Goal: Entertainment & Leisure: Consume media (video, audio)

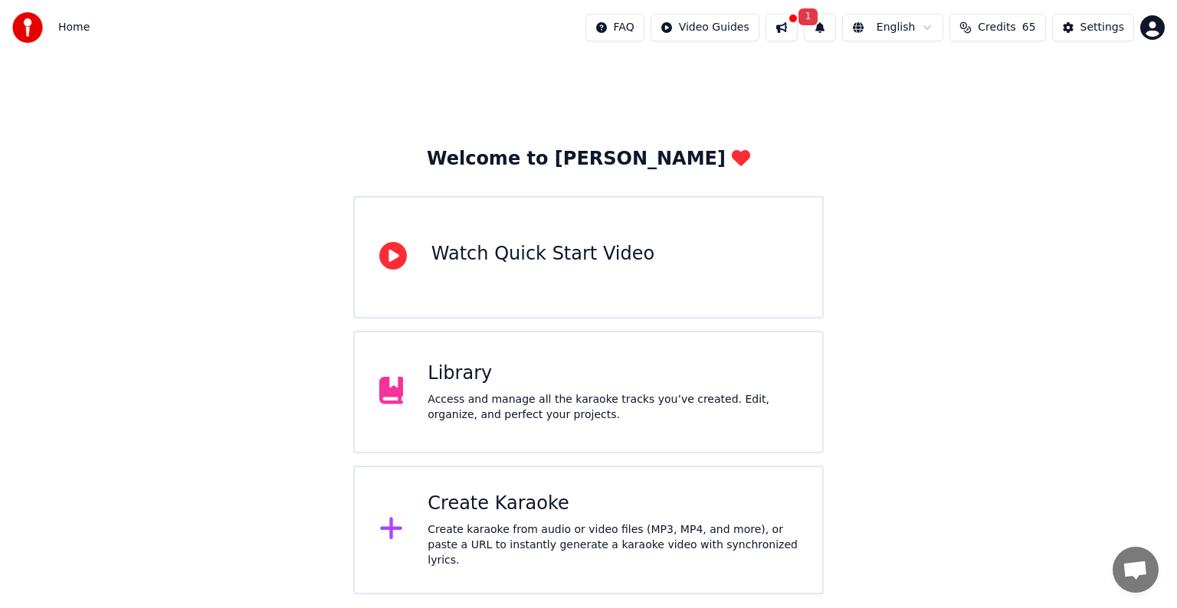
click at [555, 397] on div "Access and manage all the karaoke tracks you’ve created. Edit, organize, and pe…" at bounding box center [612, 407] width 370 height 31
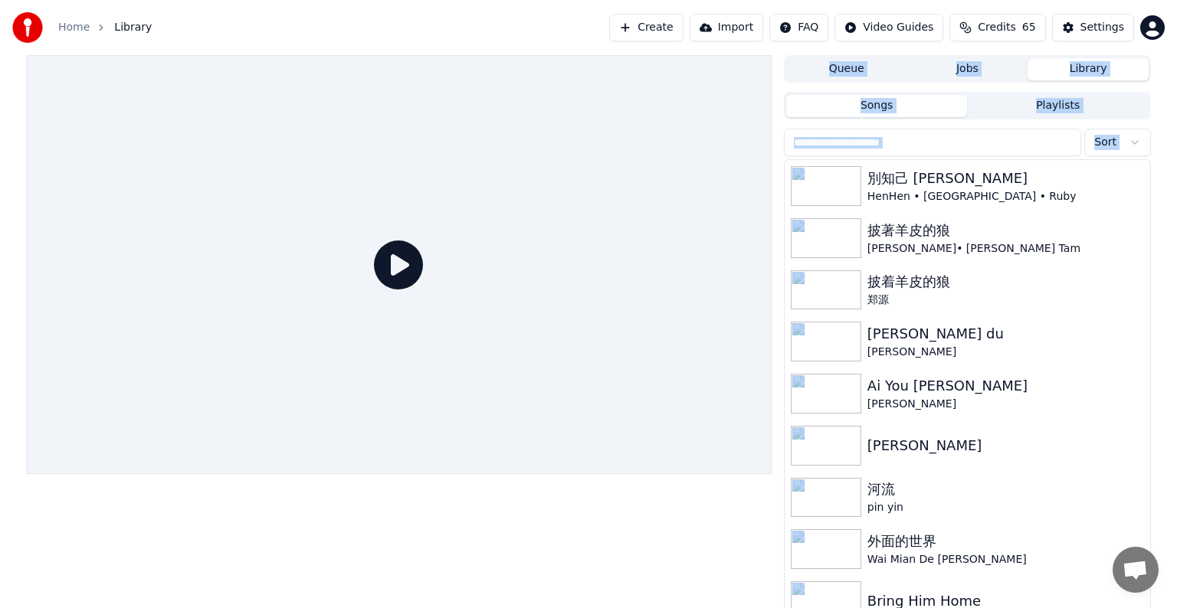
click at [555, 397] on div at bounding box center [398, 264] width 745 height 419
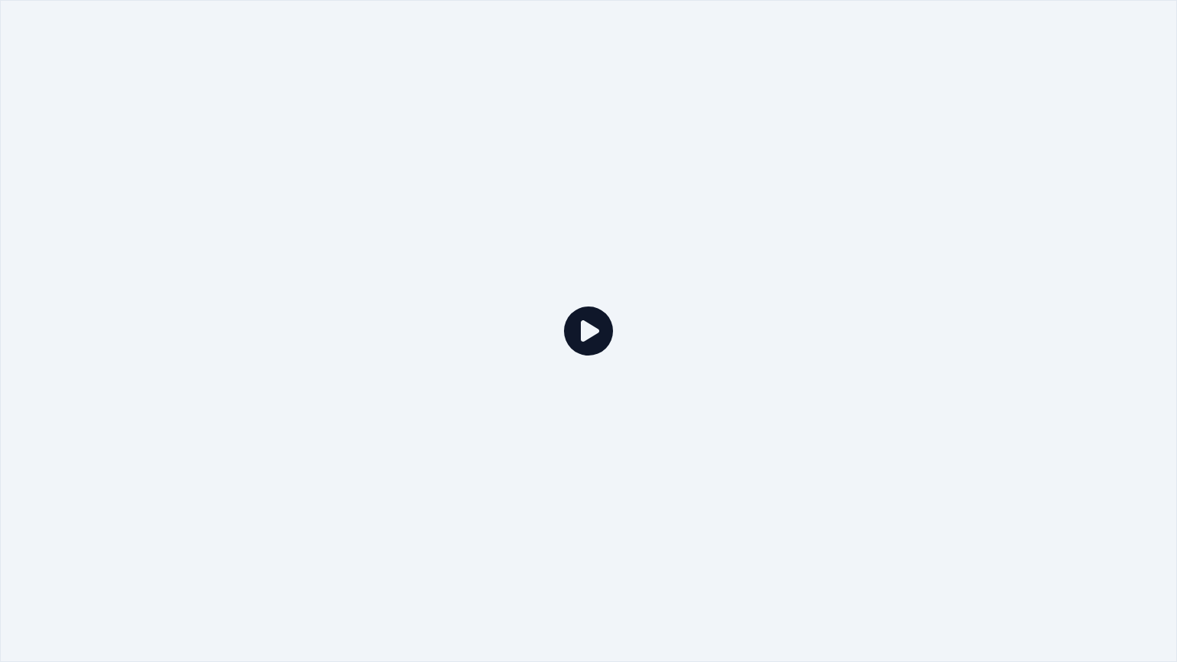
click at [590, 340] on icon at bounding box center [588, 330] width 49 height 49
click at [692, 208] on div at bounding box center [588, 331] width 1177 height 662
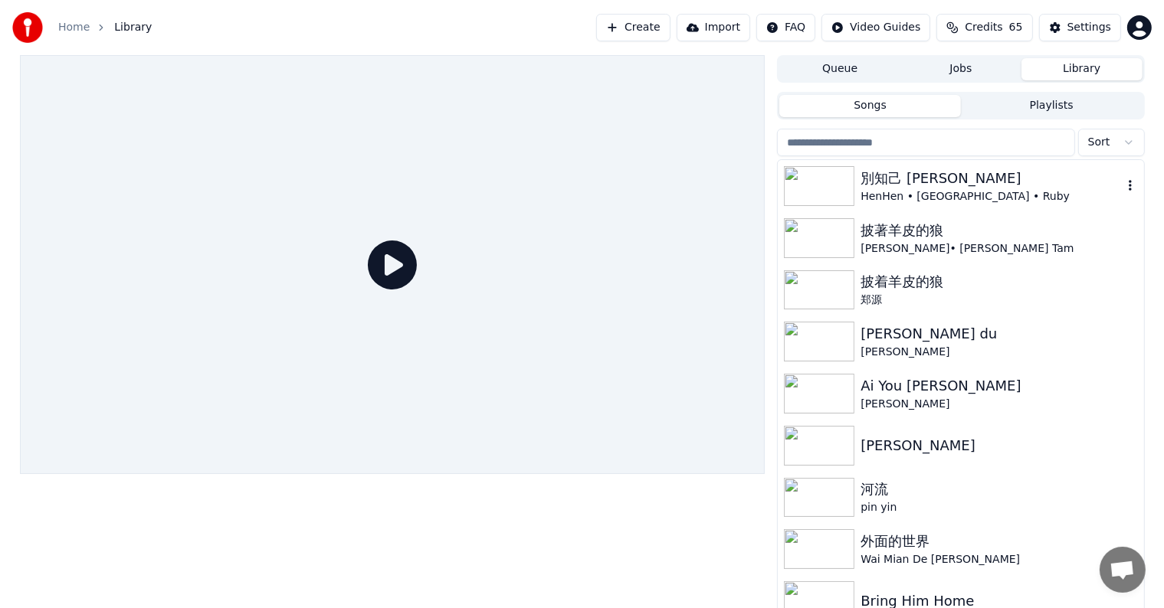
click at [818, 190] on img at bounding box center [819, 186] width 70 height 40
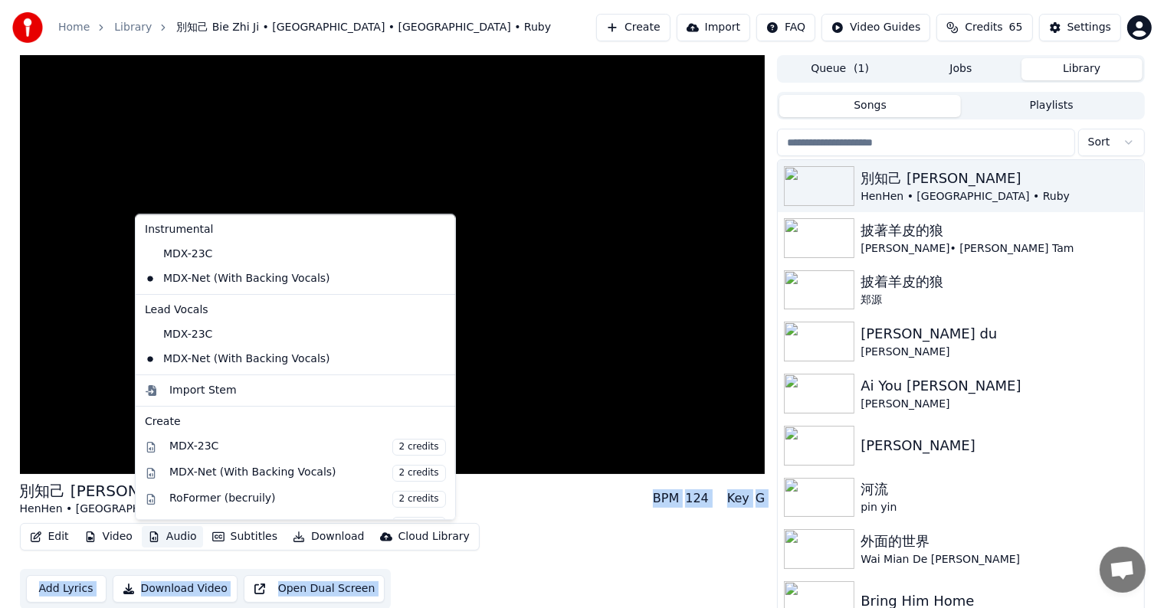
click at [159, 535] on button "Audio" at bounding box center [172, 536] width 61 height 21
